Goal: Browse casually: Explore the website without a specific task or goal

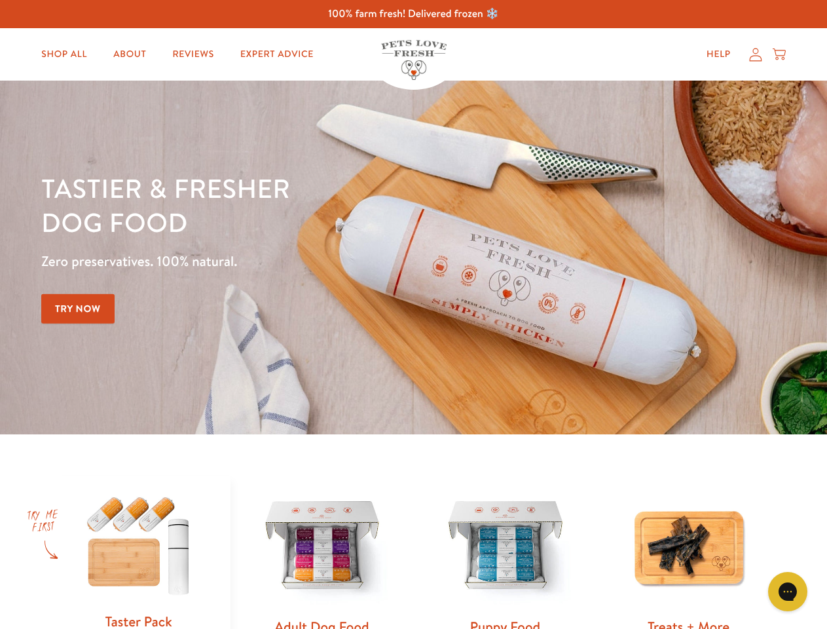
click at [413, 314] on div "Tastier & fresher dog food Zero preservatives. 100% natural. Try Now" at bounding box center [289, 257] width 496 height 173
click at [788, 591] on icon "Gorgias live chat" at bounding box center [787, 591] width 12 height 12
